Goal: Task Accomplishment & Management: Manage account settings

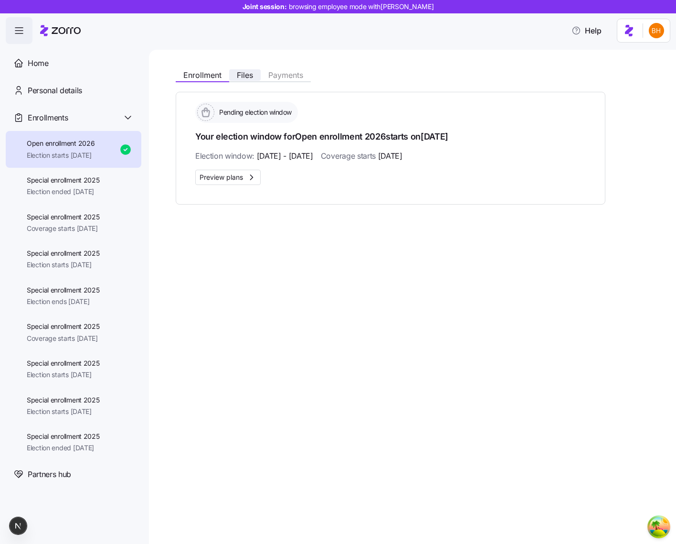
click at [253, 74] on span "Files" at bounding box center [245, 75] width 16 height 8
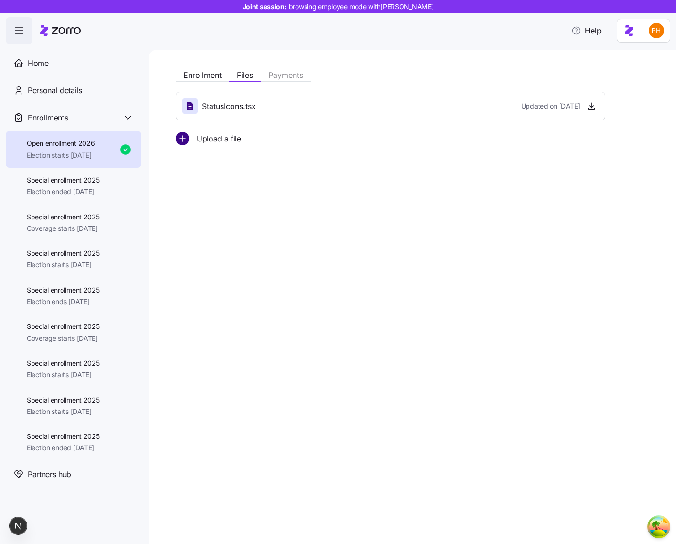
click at [185, 137] on circle "add icon" at bounding box center [182, 138] width 12 height 12
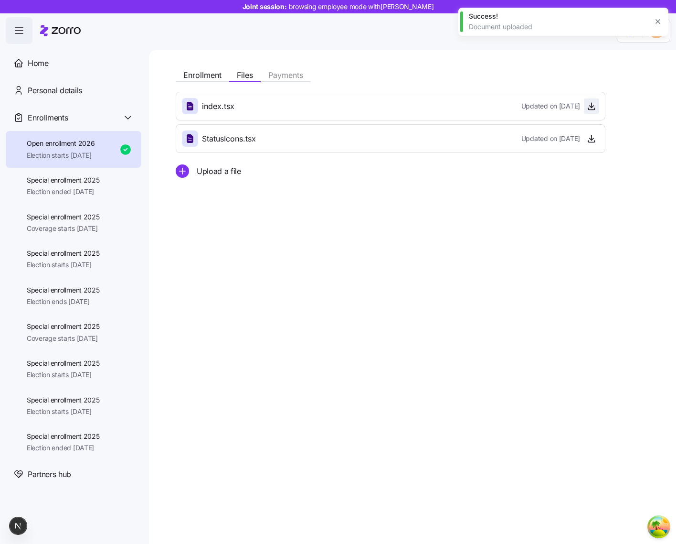
click at [596, 107] on icon "button" at bounding box center [592, 106] width 10 height 10
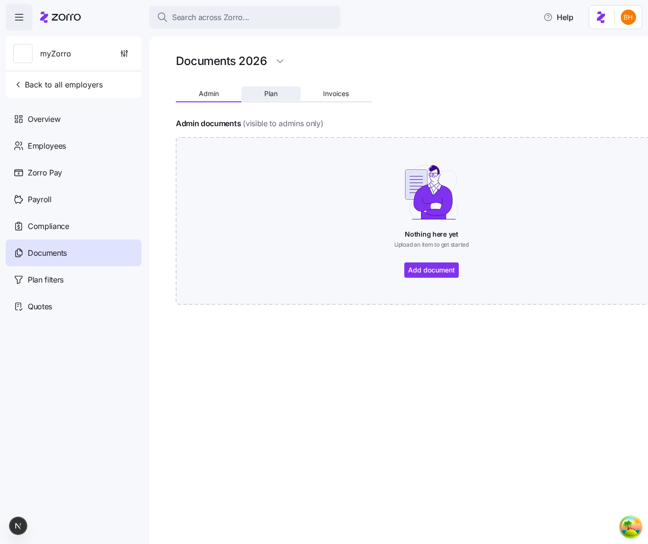
click at [267, 86] on button "Plan" at bounding box center [270, 93] width 59 height 14
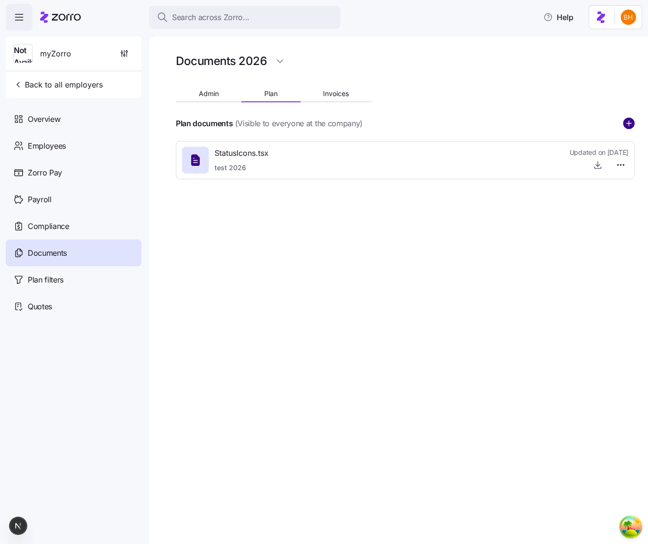
click at [627, 128] on circle "add icon" at bounding box center [628, 123] width 11 height 11
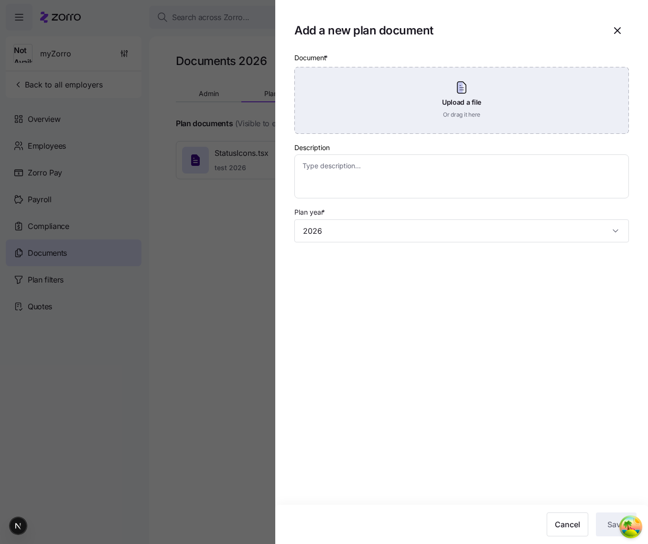
click at [439, 99] on div "Upload a file Or drag it here" at bounding box center [461, 100] width 334 height 67
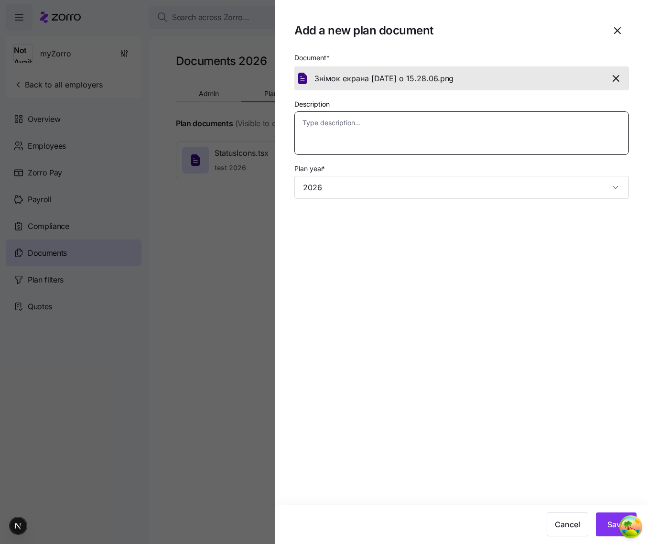
click at [492, 139] on textarea "Description" at bounding box center [461, 133] width 334 height 44
type textarea "x"
type textarea "t"
type textarea "x"
type textarea "te"
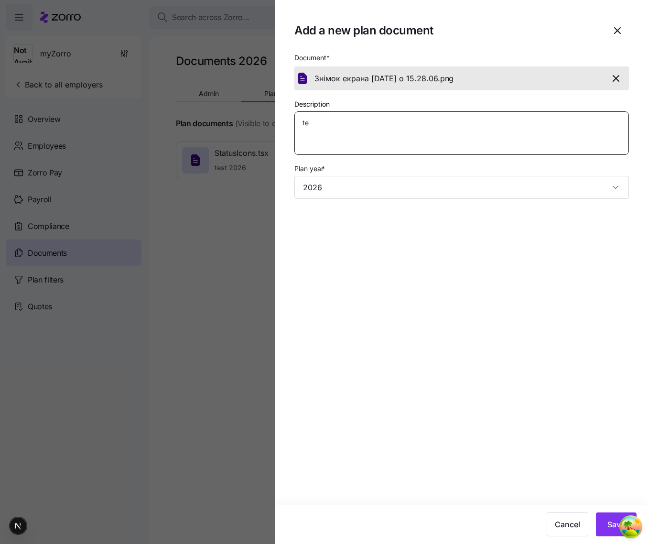
type textarea "x"
type textarea "tes"
type textarea "x"
type textarea "test"
type textarea "x"
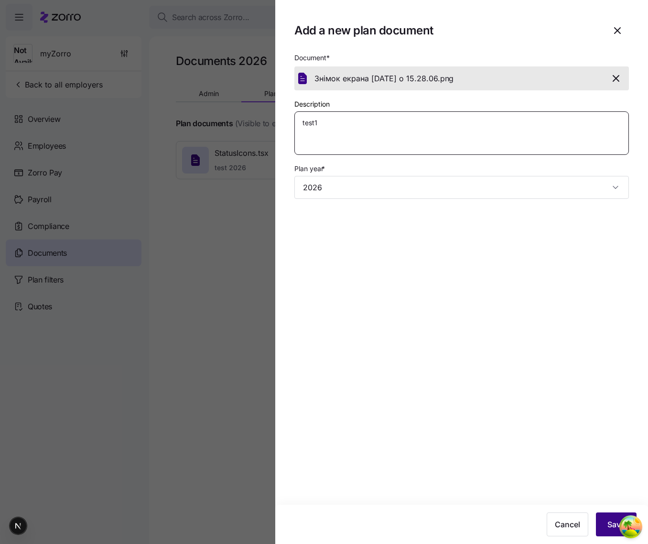
type textarea "test1"
click at [602, 519] on button "Save" at bounding box center [616, 524] width 41 height 24
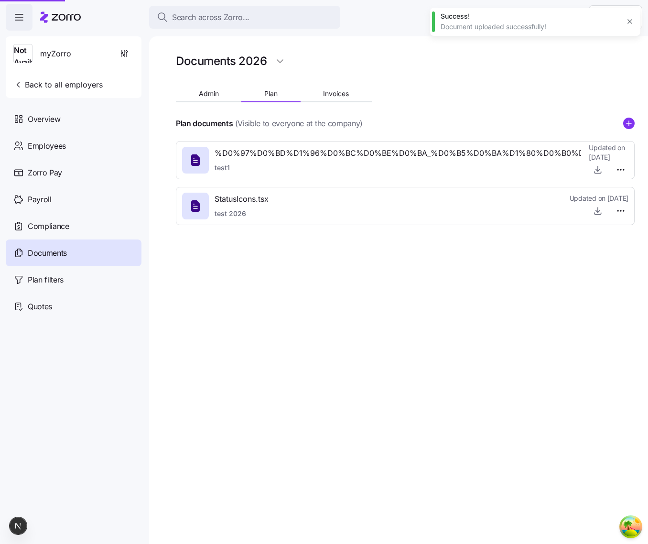
type textarea "x"
click at [470, 365] on div "Documents 2026 Admin Plan Invoices Plan documents (Visible to everyone at the c…" at bounding box center [398, 289] width 499 height 507
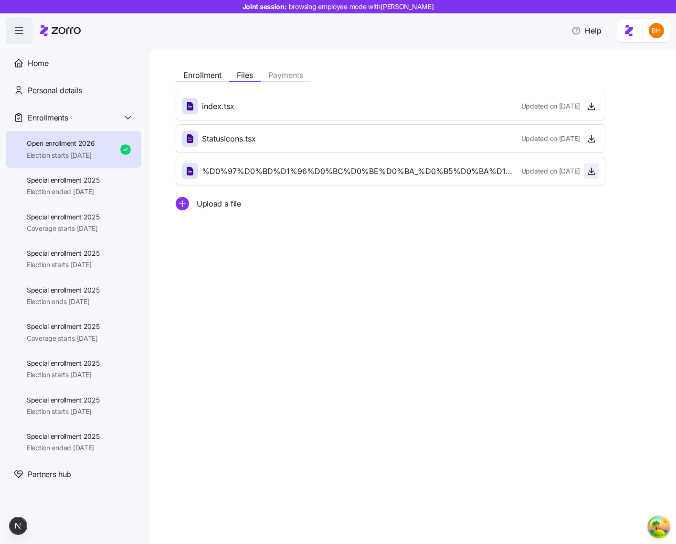
click at [592, 176] on span "button" at bounding box center [592, 171] width 14 height 14
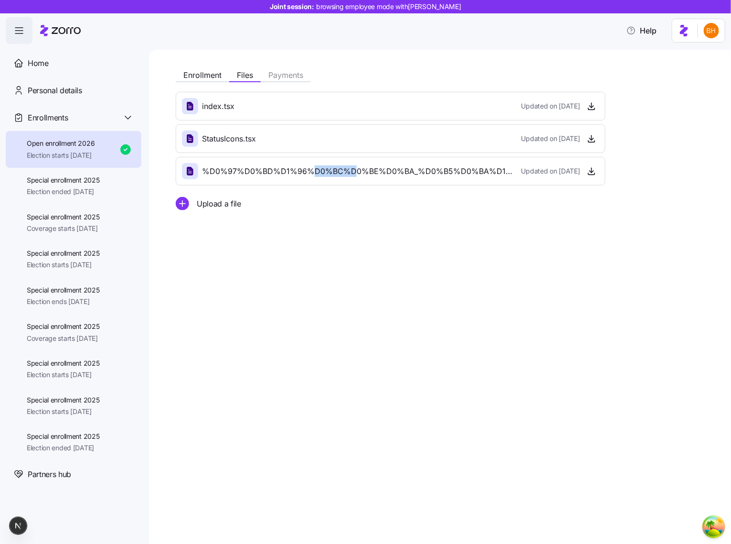
drag, startPoint x: 315, startPoint y: 169, endPoint x: 364, endPoint y: 173, distance: 48.9
click at [358, 172] on span "%D0%97%D0%BD%D1%96%D0%BC%D0%BE%D0%BA_%D0%B5%D0%BA%D1%80%D0%B0%D0%BD%D0%B0_2025-…" at bounding box center [358, 171] width 312 height 12
click at [368, 173] on span "%D0%97%D0%BD%D1%96%D0%BC%D0%BE%D0%BA_%D0%B5%D0%BA%D1%80%D0%B0%D0%BD%D0%B0_2025-…" at bounding box center [358, 171] width 312 height 12
click at [594, 166] on icon "button" at bounding box center [592, 171] width 10 height 10
click at [305, 356] on div "Enrollment Files Payments index.tsx Updated on 10/08/2025 StatusIcons.tsx Updat…" at bounding box center [440, 297] width 582 height 494
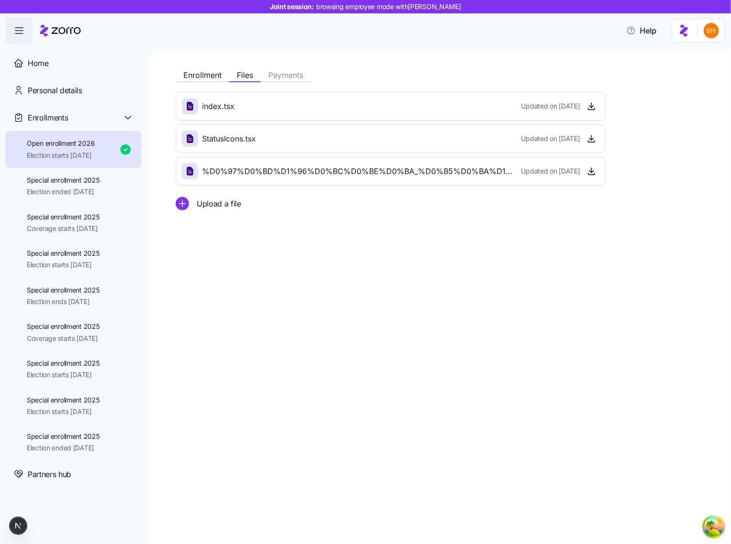
click at [178, 23] on div "Help" at bounding box center [366, 30] width 720 height 27
click at [162, 46] on main "Enrollment Files Payments index.tsx Updated on 10/08/2025 StatusIcons.tsx Updat…" at bounding box center [365, 269] width 731 height 538
click at [526, 241] on div "Enrollment Files Payments index.tsx Updated on 10/08/2025 StatusIcons.tsx Updat…" at bounding box center [440, 297] width 582 height 494
click at [491, 267] on div "Enrollment Files Payments index.tsx Updated on 10/08/2025 StatusIcons.tsx Updat…" at bounding box center [440, 297] width 582 height 494
click at [592, 107] on icon "button" at bounding box center [592, 105] width 0 height 5
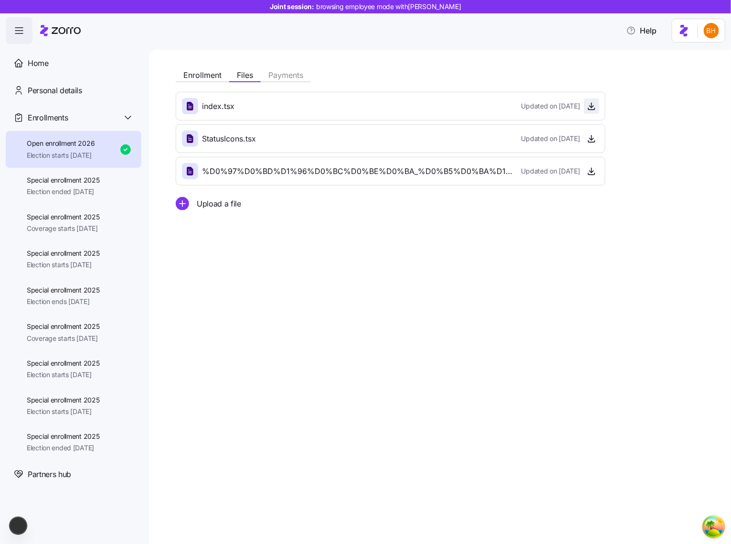
click at [595, 107] on icon "button" at bounding box center [592, 106] width 10 height 10
click at [589, 171] on icon "button" at bounding box center [592, 171] width 10 height 10
click at [591, 141] on icon "button" at bounding box center [592, 139] width 10 height 10
click at [595, 139] on icon "button" at bounding box center [592, 139] width 10 height 10
click at [589, 171] on icon "button" at bounding box center [592, 171] width 10 height 10
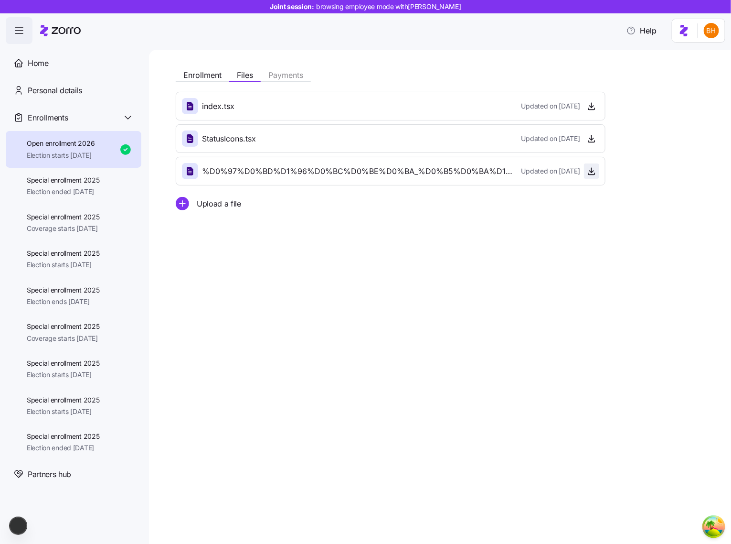
click at [593, 171] on icon "button" at bounding box center [592, 172] width 4 height 2
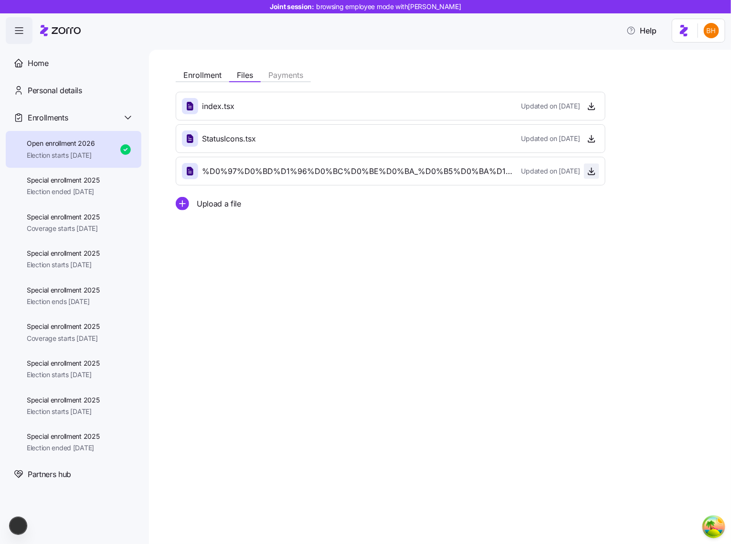
click at [593, 171] on icon "button" at bounding box center [592, 172] width 4 height 2
click at [591, 174] on icon "button" at bounding box center [592, 171] width 10 height 10
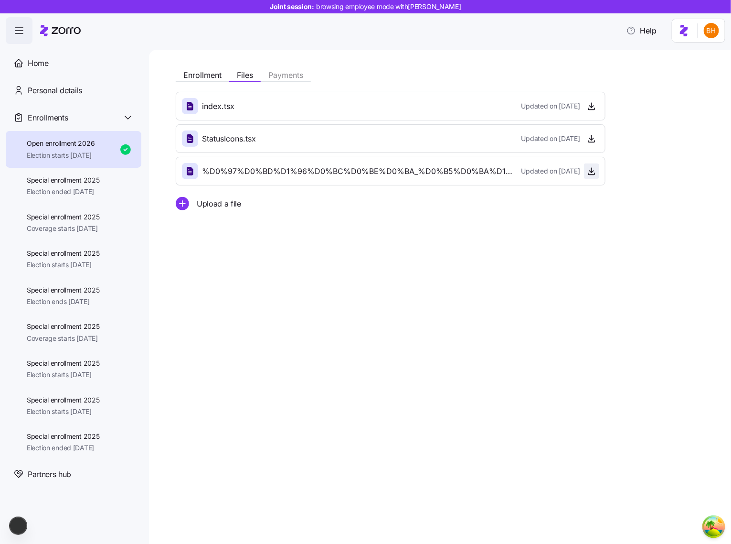
click at [597, 168] on span "button" at bounding box center [592, 171] width 14 height 14
click at [587, 174] on span "button" at bounding box center [592, 171] width 14 height 14
click at [594, 140] on icon "button" at bounding box center [592, 139] width 10 height 10
click at [599, 110] on span "button" at bounding box center [592, 106] width 14 height 14
drag, startPoint x: 169, startPoint y: 129, endPoint x: 336, endPoint y: 174, distance: 173.2
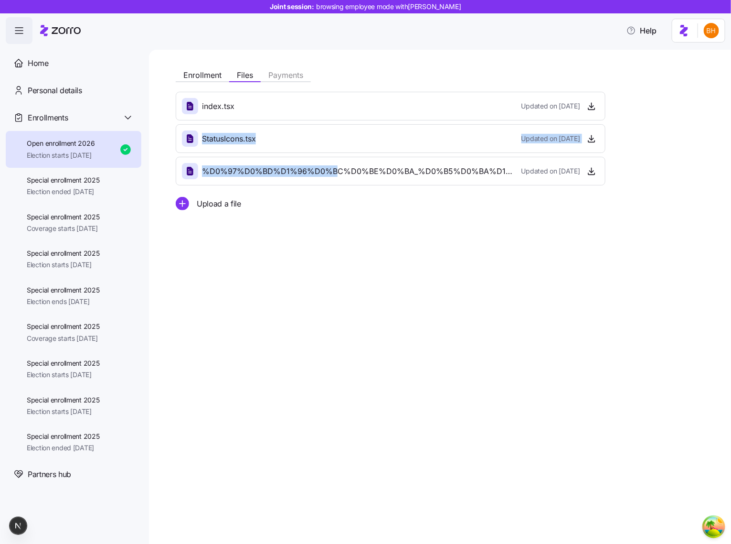
click at [336, 174] on div "Enrollment Files Payments index.tsx Updated on 10/08/2025 StatusIcons.tsx Updat…" at bounding box center [440, 297] width 582 height 494
click at [332, 194] on div "index.tsx Updated on 10/08/2025 StatusIcons.tsx Updated on 10/06/2025 %D0%97%D0…" at bounding box center [391, 151] width 430 height 118
click at [592, 134] on icon "button" at bounding box center [592, 139] width 10 height 10
click at [594, 138] on icon "button" at bounding box center [592, 139] width 10 height 10
click at [209, 82] on div "Enrollment Files Payments index.tsx Updated on 10/08/2025 StatusIcons.tsx Updat…" at bounding box center [438, 137] width 525 height 145
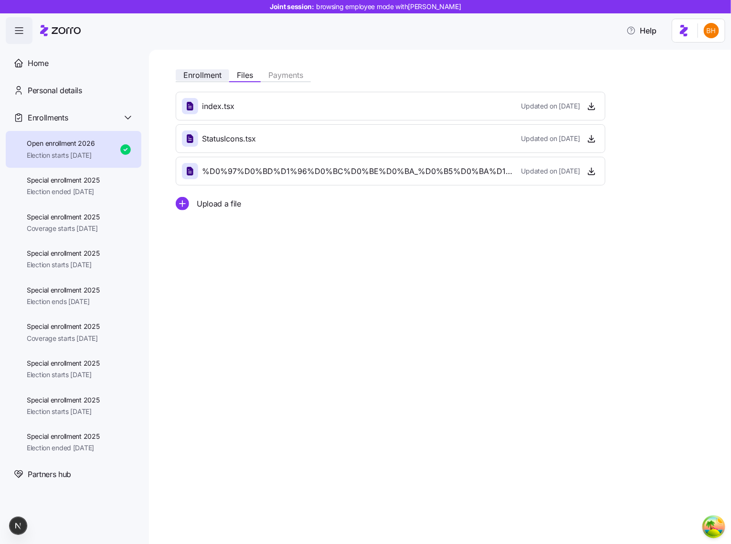
click at [210, 77] on span "Enrollment" at bounding box center [202, 75] width 38 height 8
click at [211, 71] on span "Enrollment" at bounding box center [202, 75] width 38 height 8
click at [201, 74] on span "Enrollment" at bounding box center [202, 75] width 38 height 8
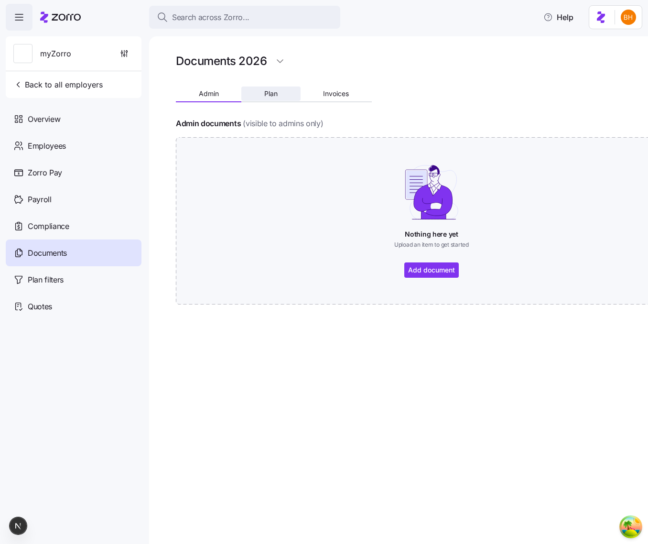
click at [271, 90] on span "Plan" at bounding box center [270, 93] width 13 height 7
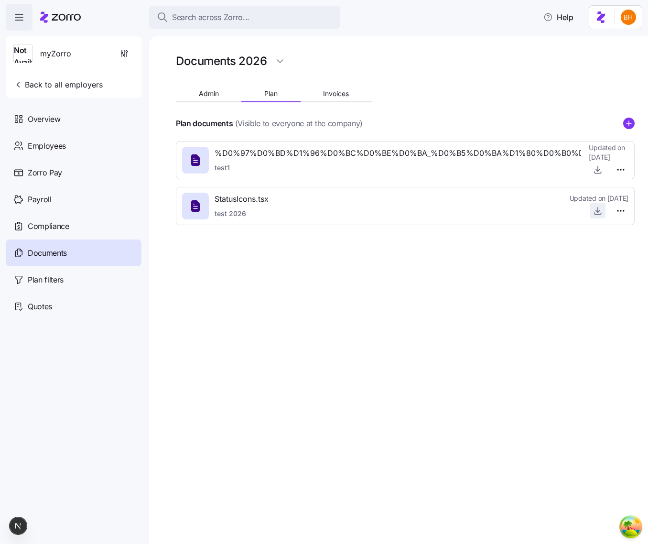
click at [596, 208] on icon "button" at bounding box center [598, 211] width 10 height 10
click at [619, 211] on html "Search across Zorro... Help Not Available myZorro Back to all employers Overvie…" at bounding box center [324, 269] width 648 height 538
click at [606, 243] on span "Delete" at bounding box center [597, 248] width 19 height 10
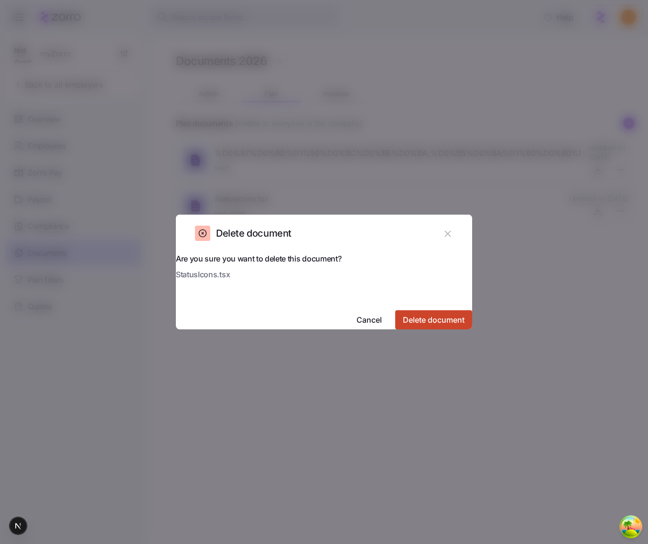
click at [442, 310] on button "Delete document" at bounding box center [433, 319] width 77 height 19
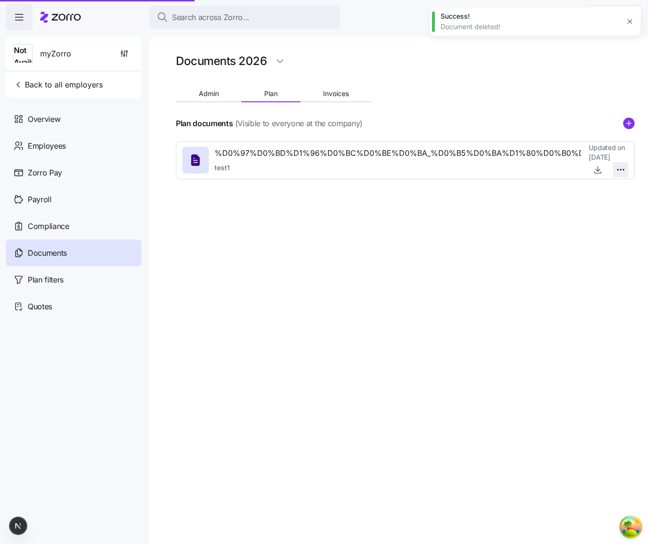
click at [621, 170] on html "Search across Zorro... Help Not Available myZorro Back to all employers Overvie…" at bounding box center [324, 269] width 648 height 538
click at [599, 205] on span "Delete" at bounding box center [597, 207] width 19 height 10
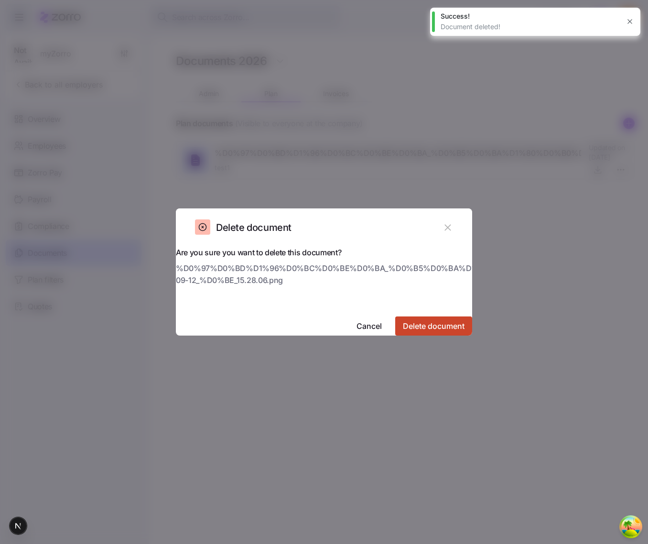
click at [437, 320] on span "Delete document" at bounding box center [434, 325] width 62 height 11
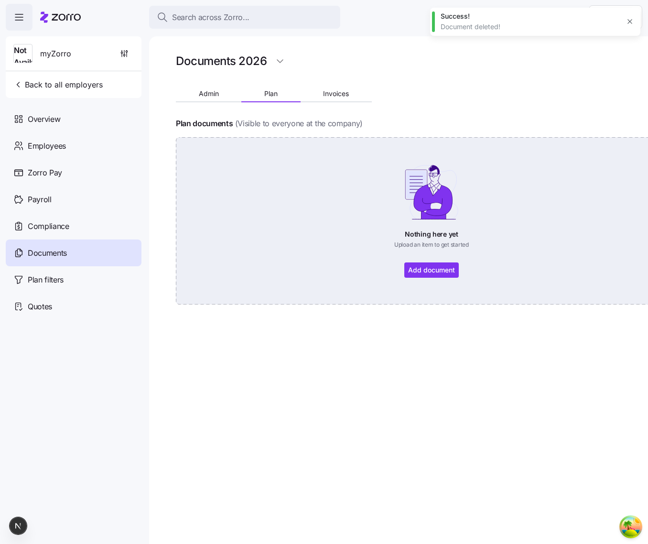
click at [489, 234] on div "Nothing here yet Upload an item to get started Add document" at bounding box center [432, 221] width 458 height 114
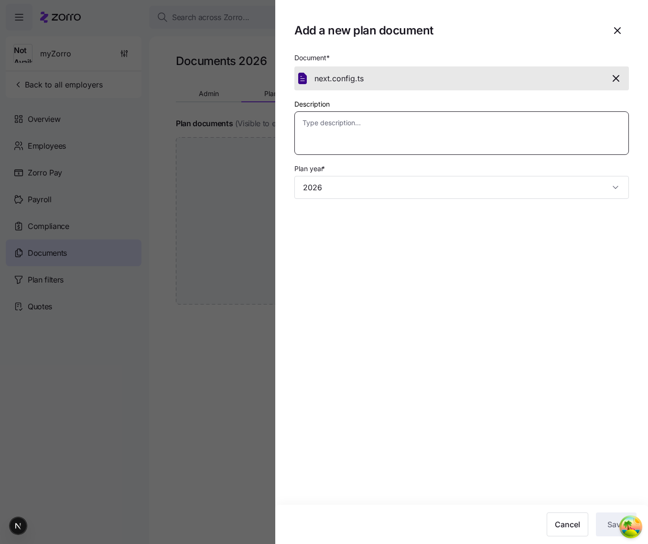
click at [417, 147] on textarea "Description" at bounding box center [461, 133] width 334 height 44
type textarea "x"
type textarea "t"
type textarea "x"
type textarea "te"
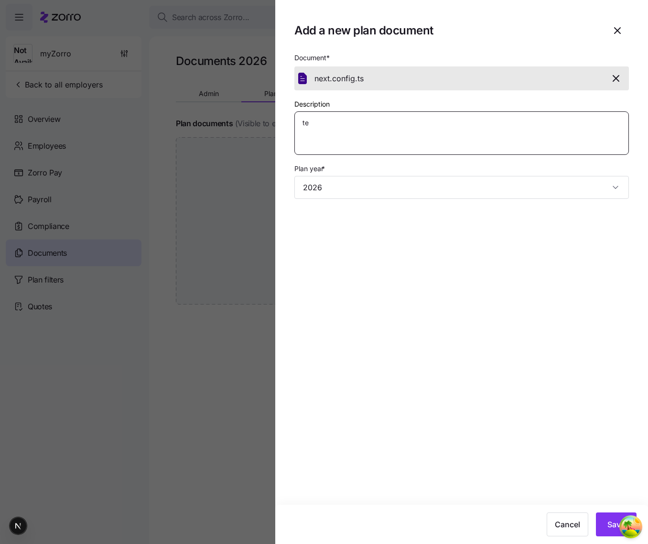
type textarea "x"
type textarea "tes"
type textarea "x"
type textarea "test"
type textarea "x"
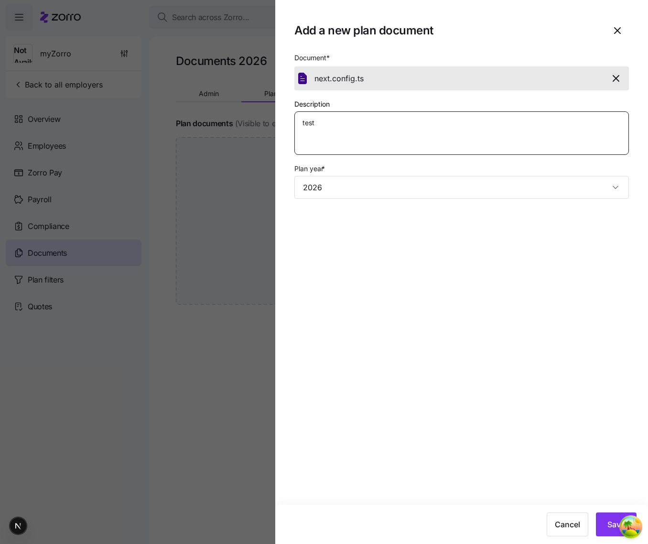
type textarea "test"
type textarea "x"
type textarea "test 2"
click at [572, 350] on section "Add a new plan document Document * next.config. ts Description test 2 Plan year…" at bounding box center [461, 272] width 373 height 544
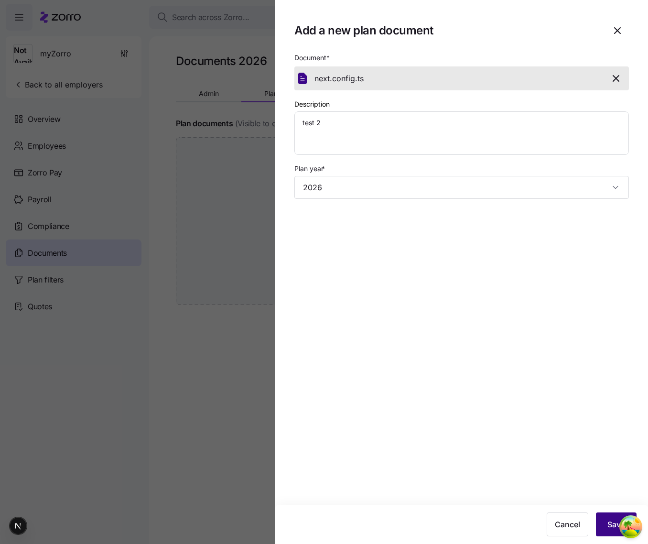
click at [606, 513] on button "Save" at bounding box center [616, 524] width 41 height 24
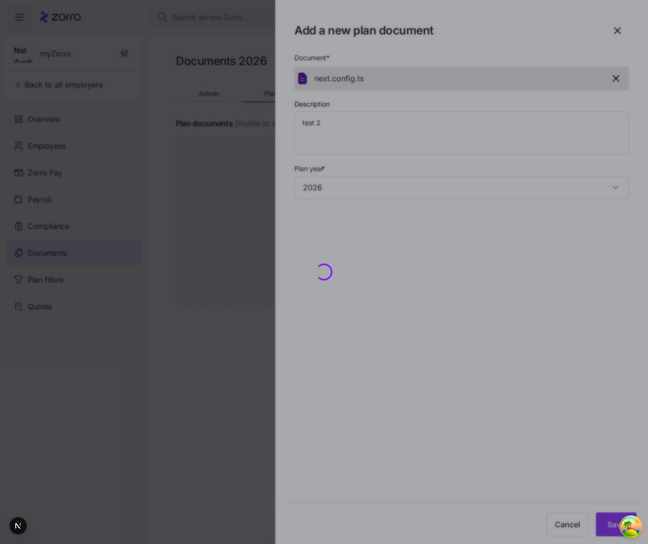
type textarea "x"
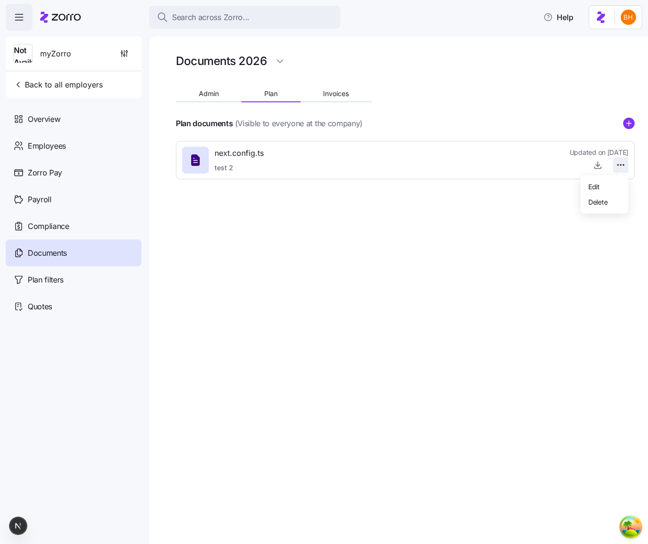
click at [617, 167] on html "Search across Zorro... Help Not Available myZorro Back to all employers Overvie…" at bounding box center [324, 269] width 648 height 538
click at [604, 201] on span "Delete" at bounding box center [597, 202] width 19 height 10
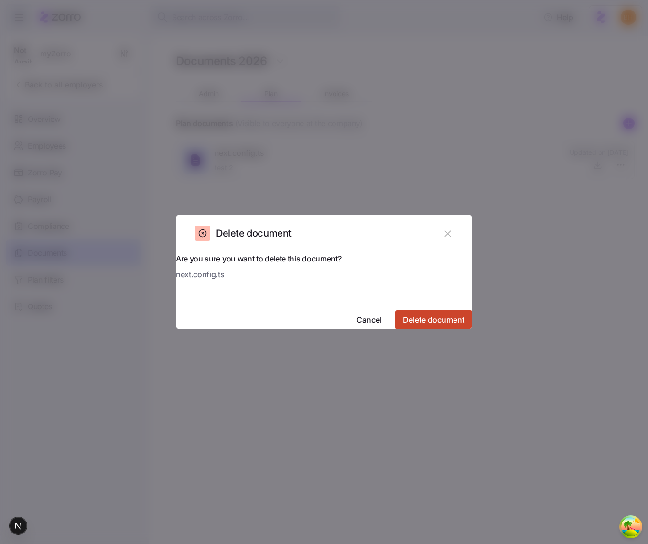
click at [405, 314] on span "Delete document" at bounding box center [434, 319] width 62 height 11
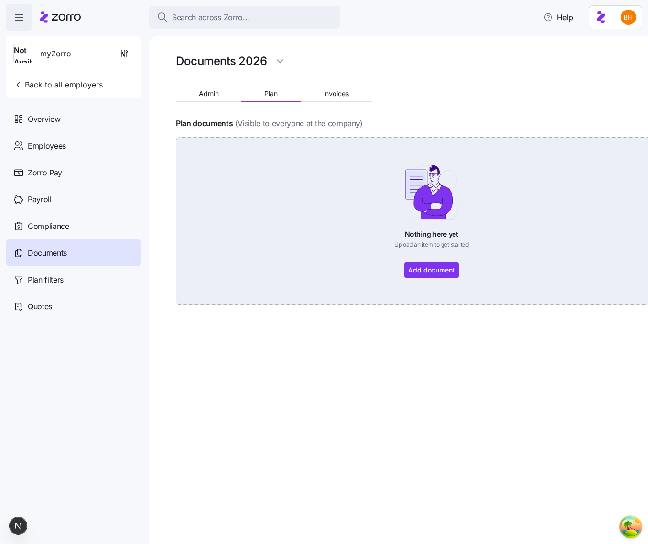
click at [324, 231] on div "Nothing here yet Upload an item to get started Add document" at bounding box center [432, 221] width 458 height 114
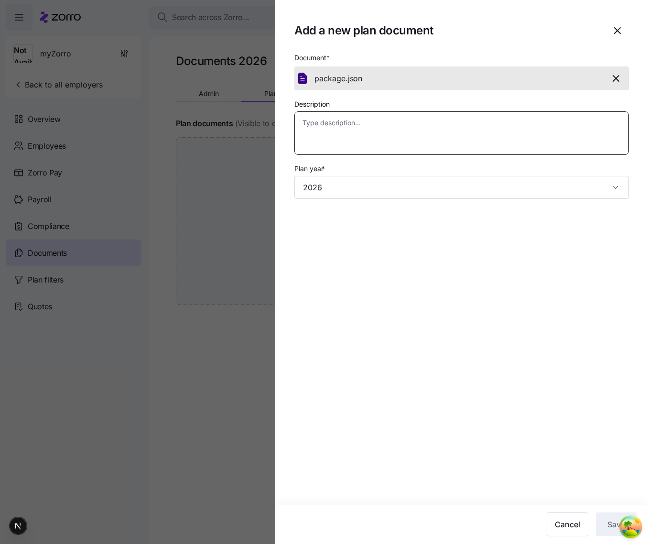
click at [441, 134] on textarea "Description" at bounding box center [461, 133] width 334 height 44
type textarea "x"
type textarea "t"
type textarea "x"
type textarea "te"
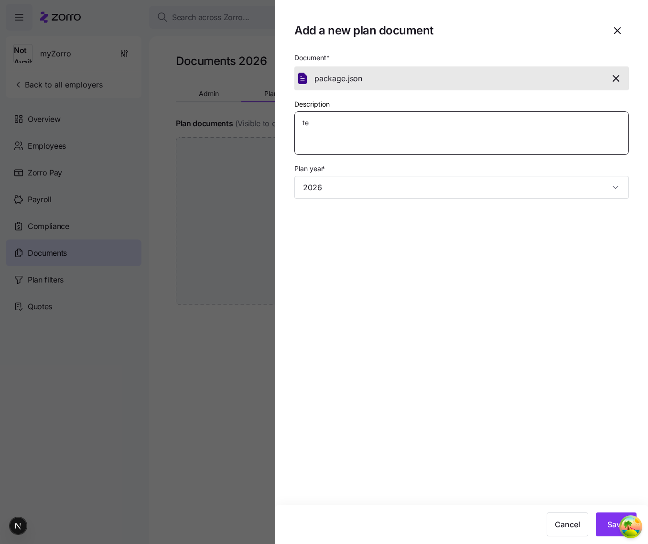
type textarea "x"
type textarea "tes"
type textarea "x"
type textarea "test"
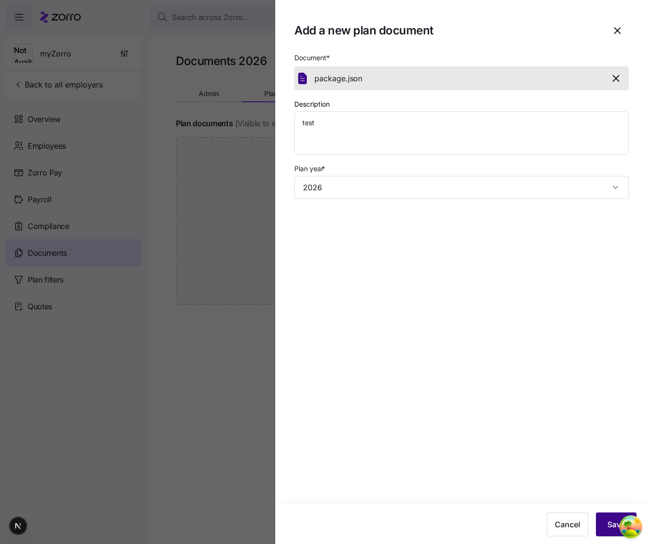
click at [606, 521] on button "Save" at bounding box center [616, 524] width 41 height 24
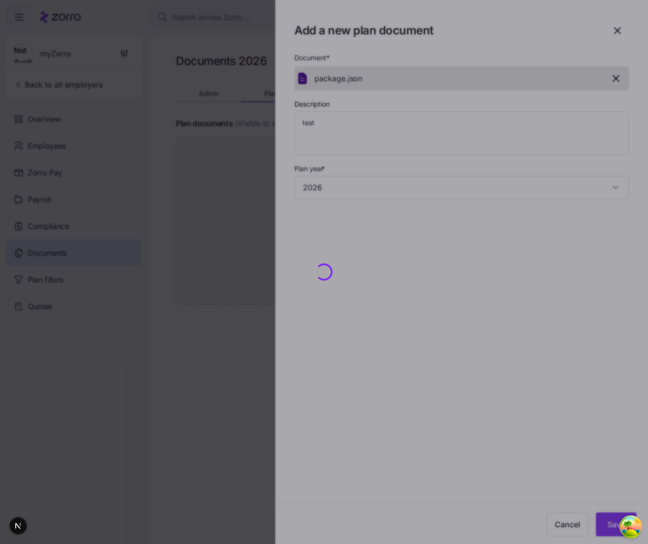
type textarea "x"
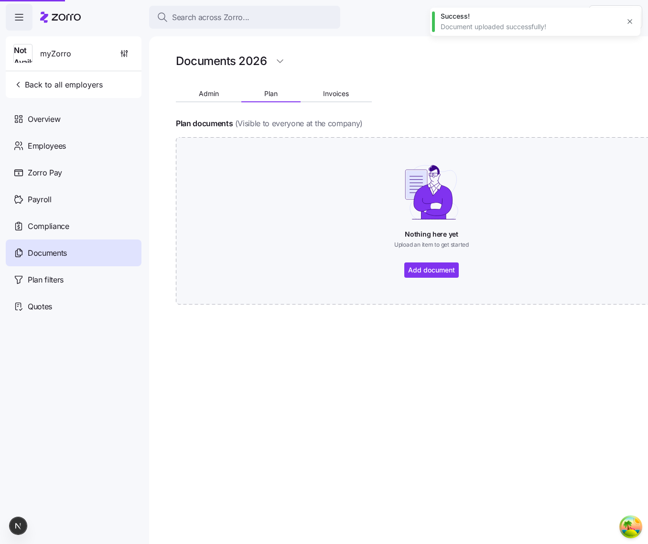
type textarea "x"
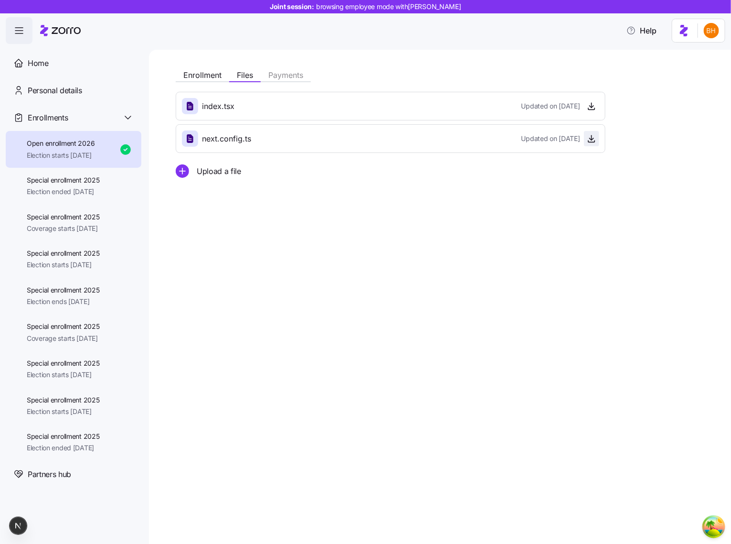
click at [595, 142] on icon "button" at bounding box center [592, 139] width 10 height 10
click at [187, 75] on span "Enrollment" at bounding box center [202, 75] width 38 height 8
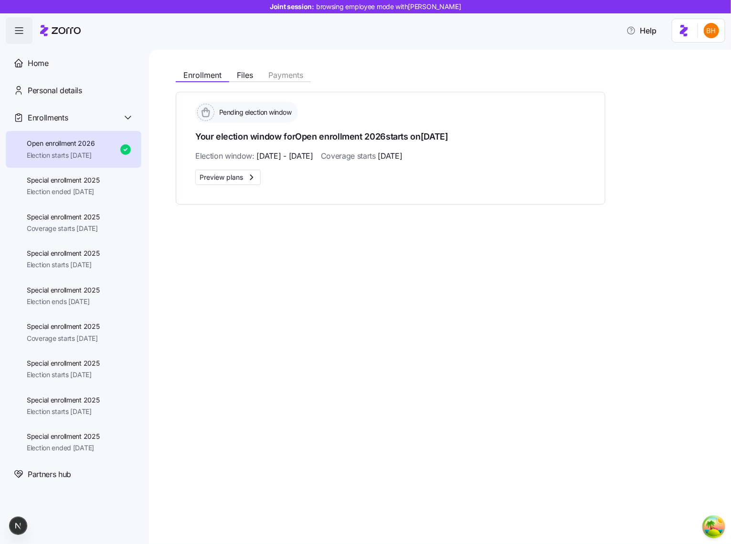
click at [241, 49] on main "Enrollment Files Payments Pending election window Your election window for Open…" at bounding box center [365, 269] width 731 height 538
click at [242, 68] on div "Enrollment Files Payments" at bounding box center [391, 73] width 430 height 17
click at [242, 72] on span "Files" at bounding box center [245, 75] width 16 height 8
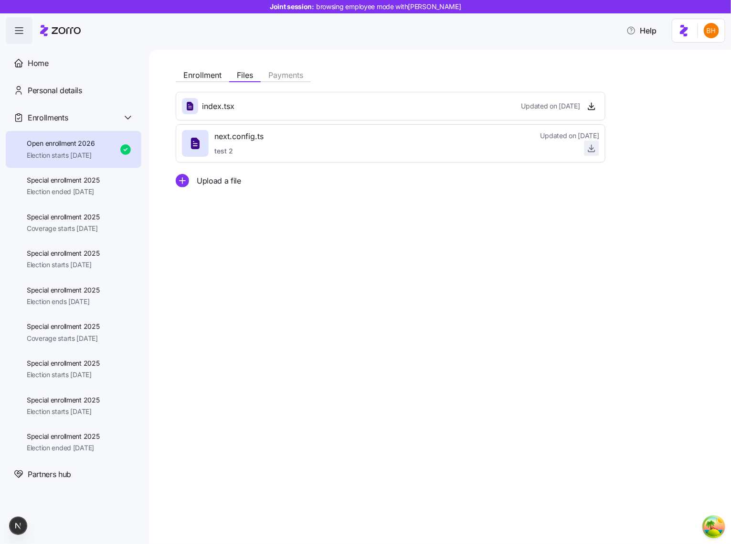
click at [592, 148] on icon "button" at bounding box center [592, 147] width 0 height 5
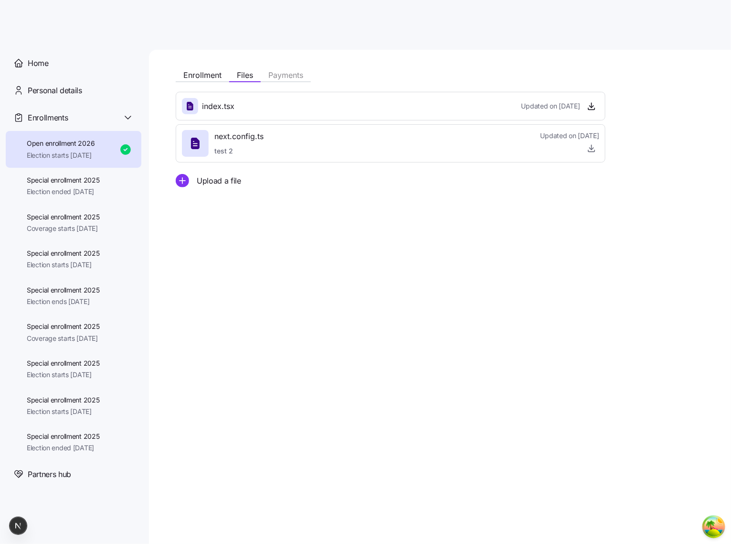
click at [237, 291] on div "Enrollment Files Payments index.tsx Updated on 10/08/2025 next.config.ts test 2…" at bounding box center [440, 297] width 582 height 494
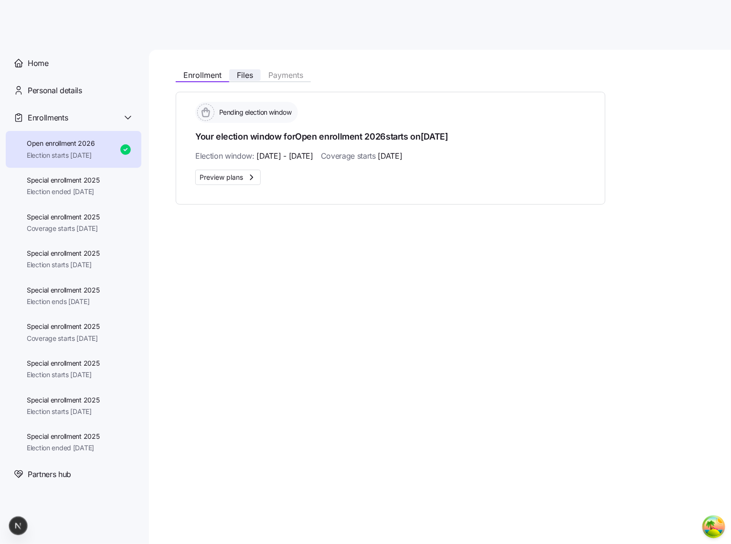
click at [251, 80] on button "Files" at bounding box center [245, 74] width 32 height 11
